Goal: Transaction & Acquisition: Purchase product/service

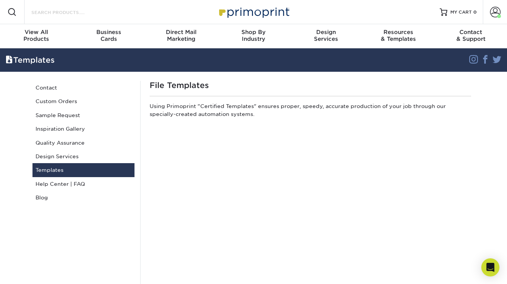
click at [81, 15] on input "Search Products" at bounding box center [68, 12] width 74 height 9
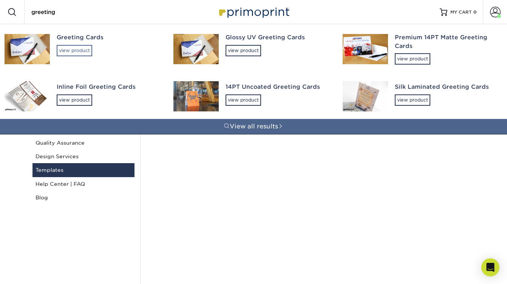
type input "greeting"
click at [73, 51] on div "view product" at bounding box center [75, 50] width 36 height 11
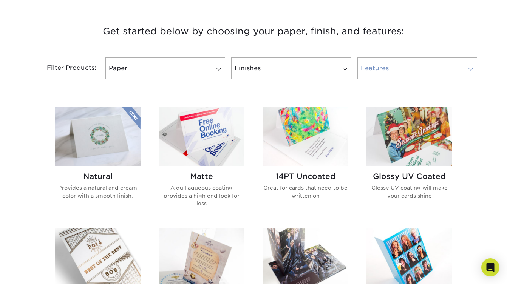
scroll to position [258, 0]
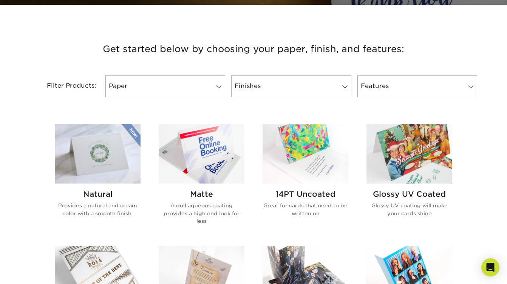
click at [411, 156] on img at bounding box center [409, 153] width 86 height 59
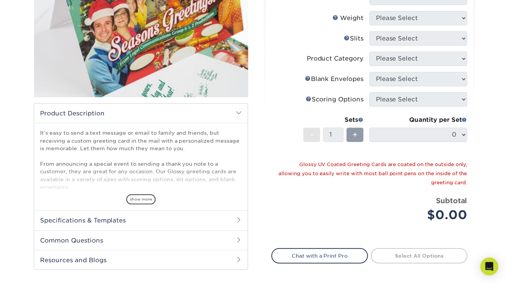
scroll to position [128, 0]
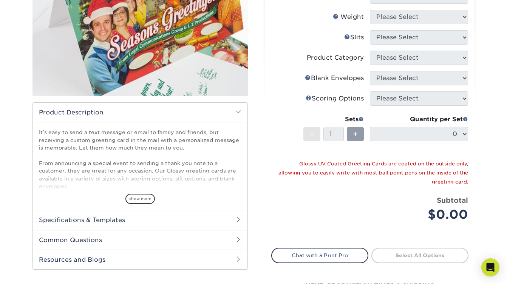
click at [151, 198] on span "show more" at bounding box center [139, 199] width 29 height 10
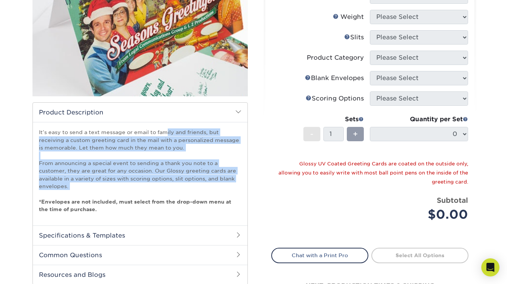
drag, startPoint x: 40, startPoint y: 132, endPoint x: 155, endPoint y: 179, distance: 124.5
click at [173, 192] on p "It’s easy to send a text message or email to family and friends, but receiving …" at bounding box center [140, 170] width 202 height 85
copy p "t’s easy to send a text message or email to family and friends, but receiving a…"
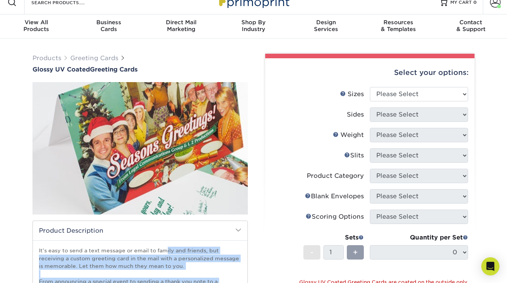
scroll to position [0, 0]
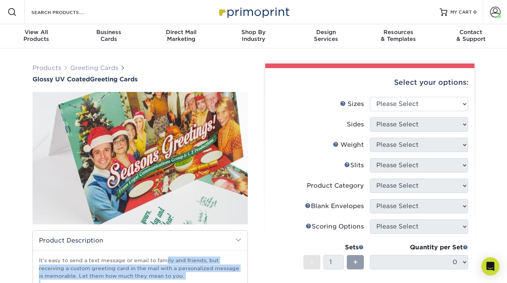
click at [147, 148] on img at bounding box center [139, 157] width 215 height 149
